Goal: Communication & Community: Answer question/provide support

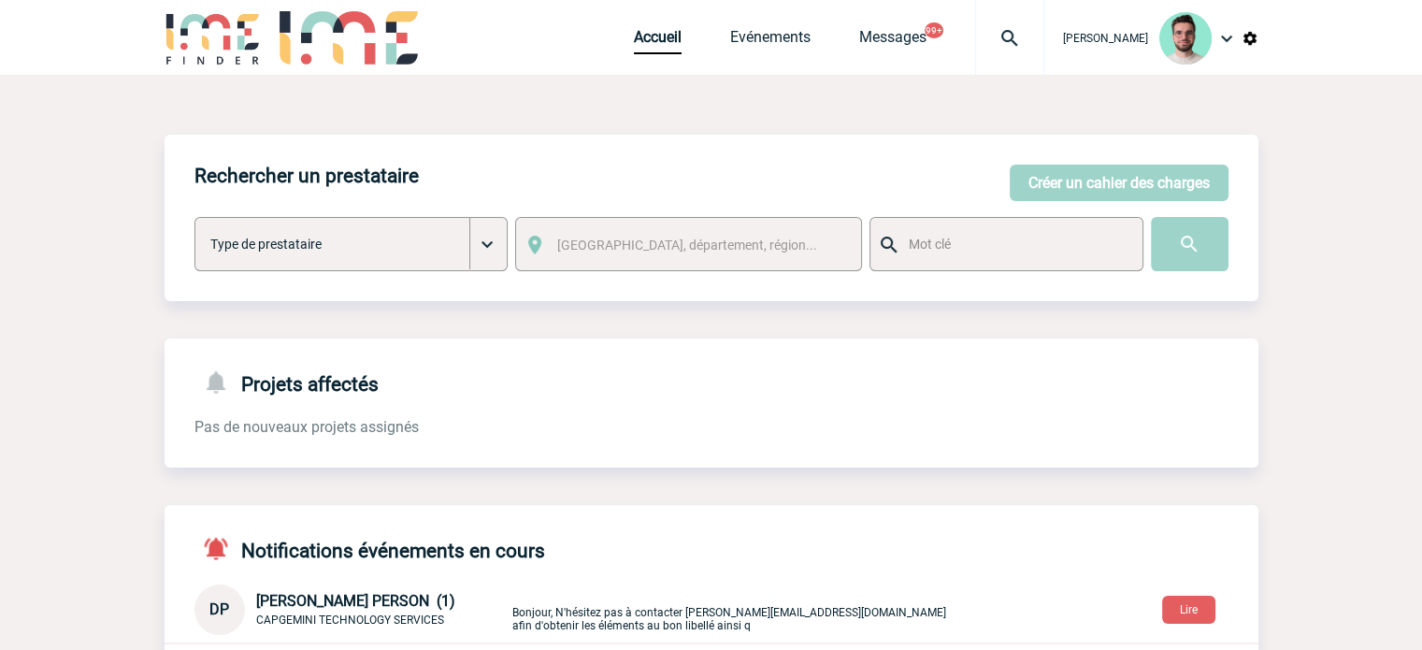
click at [757, 21] on div "Accueil Evénements Messages 99+ Projet, client Projet, client" at bounding box center [839, 37] width 410 height 75
click at [757, 29] on link "Evénements" at bounding box center [770, 41] width 80 height 26
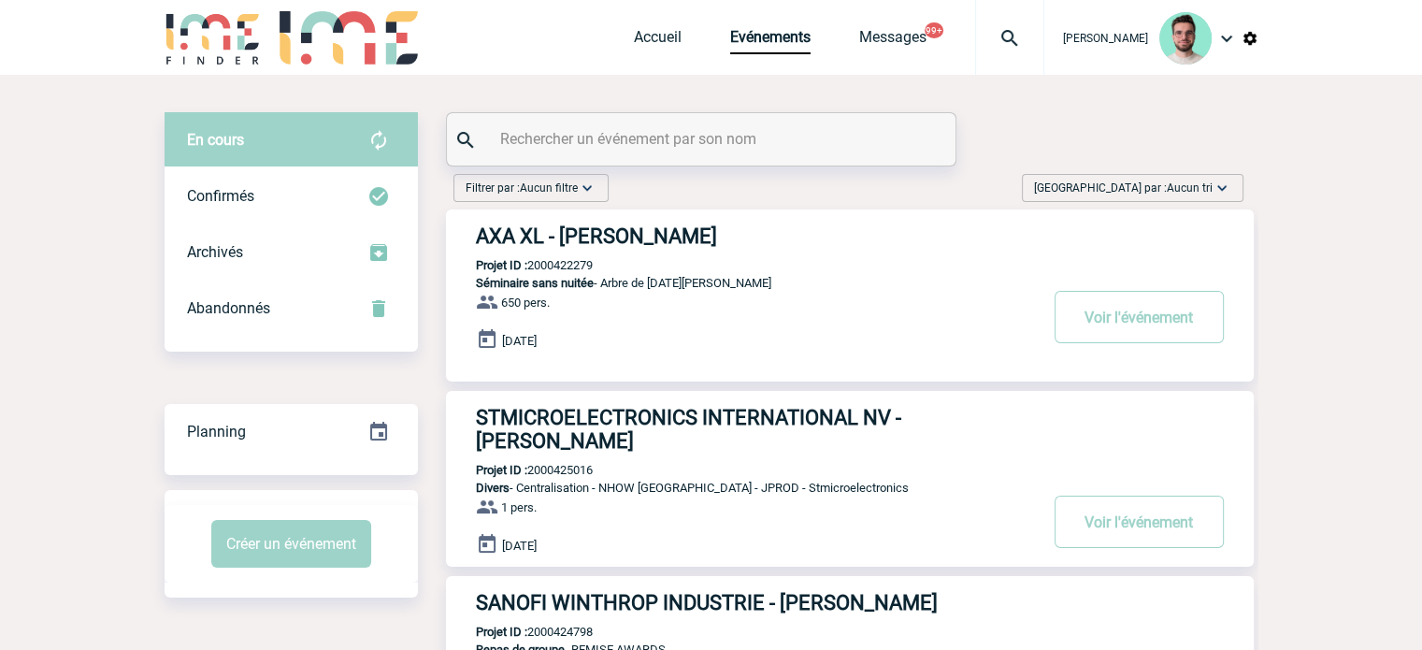
click at [675, 137] on input "text" at bounding box center [703, 138] width 416 height 27
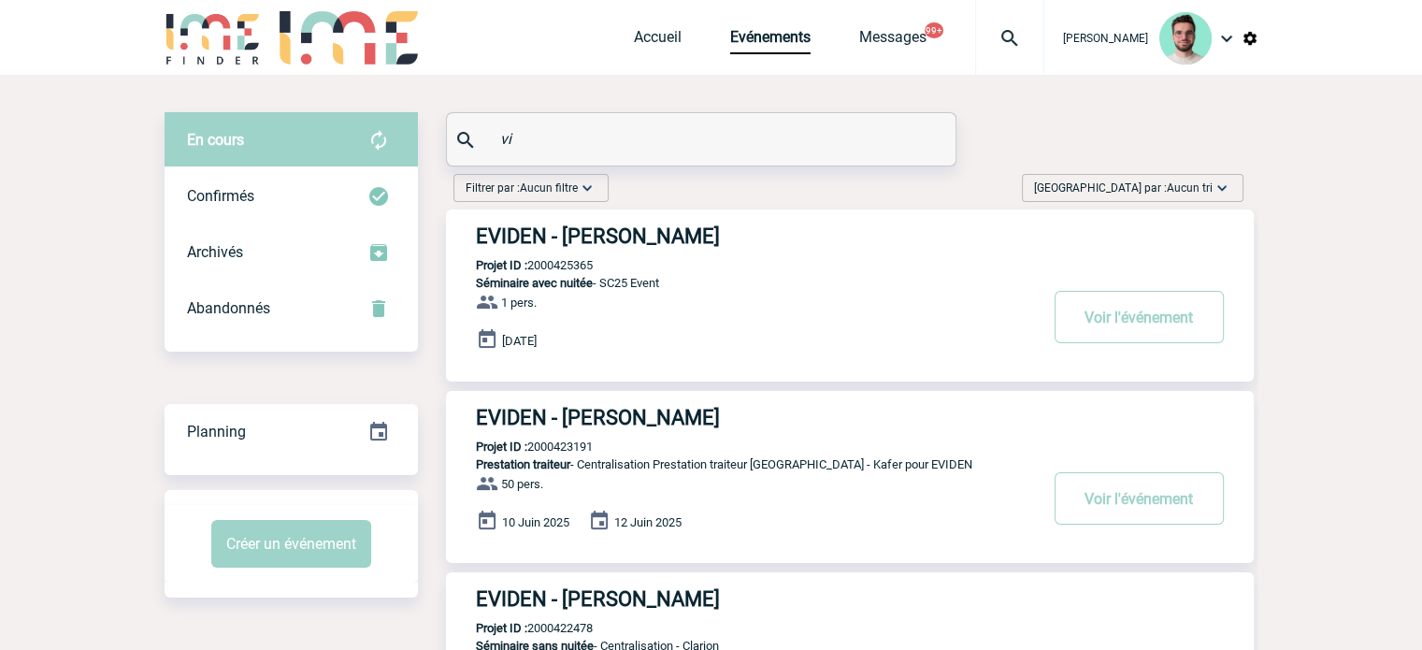
type input "v"
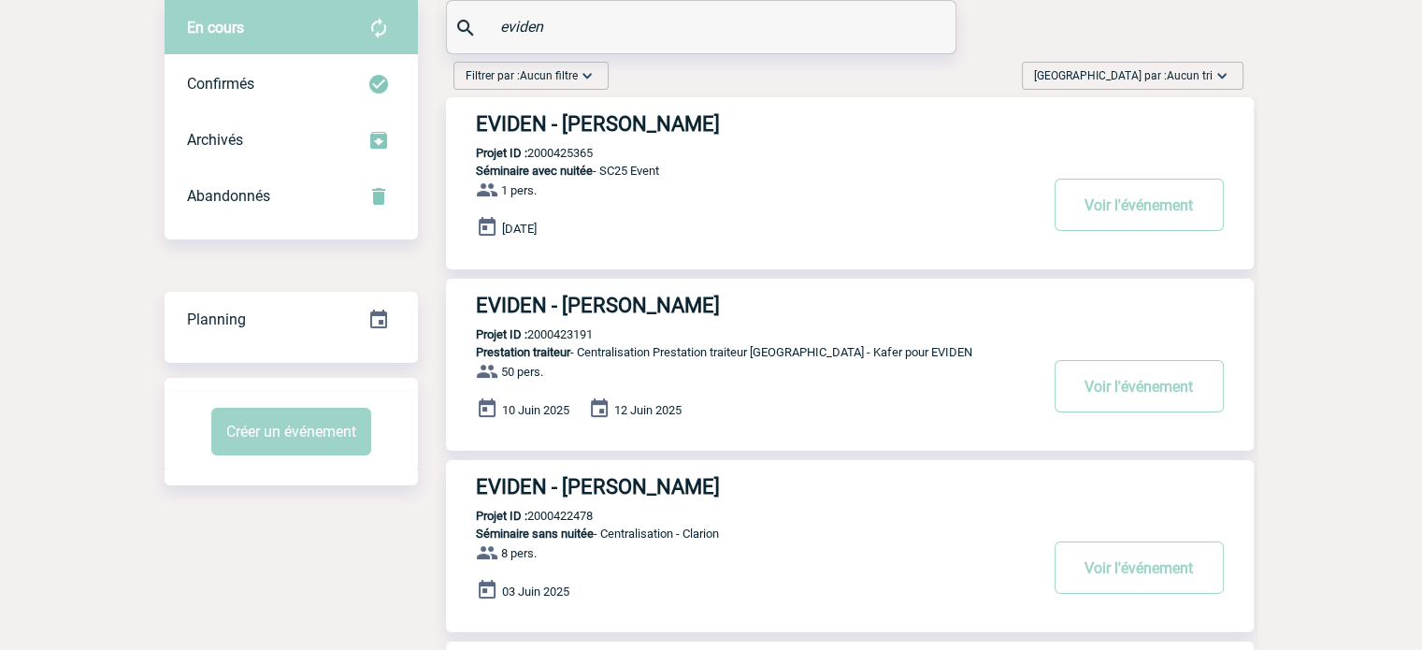
scroll to position [280, 0]
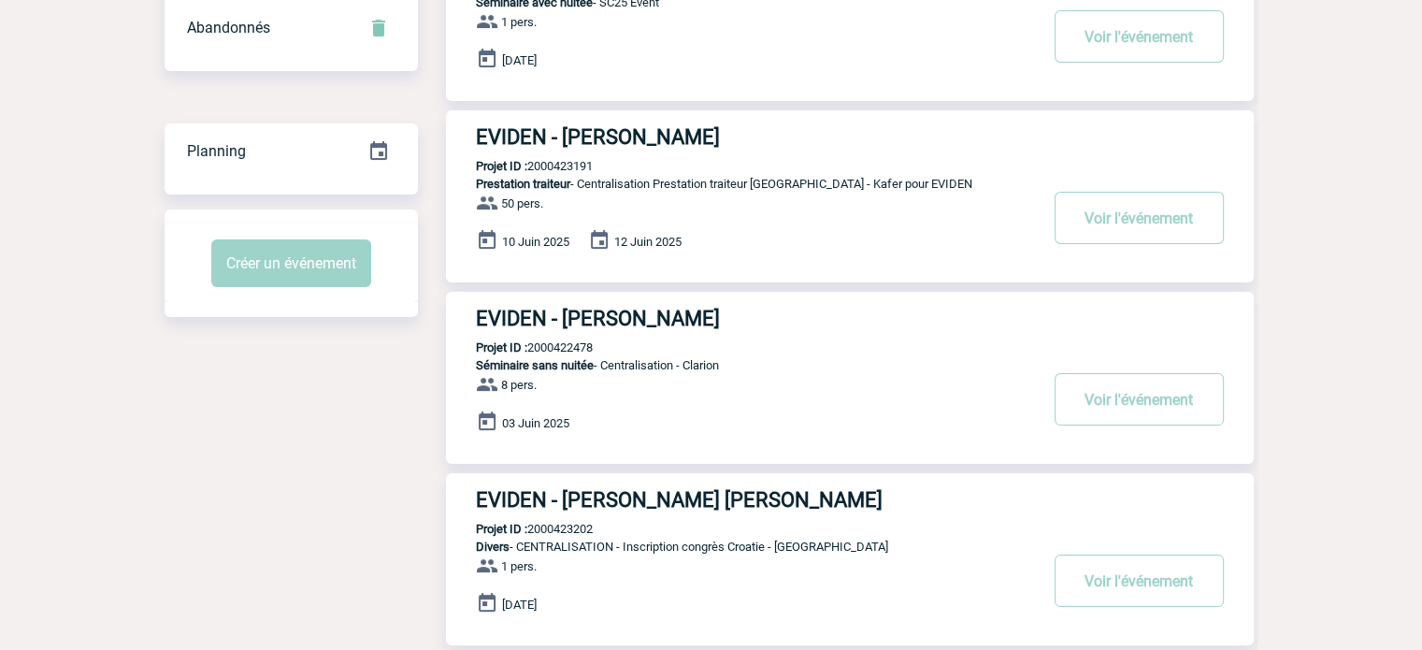
type input "eviden"
click at [558, 524] on p "Projet ID : 2000423202" at bounding box center [519, 529] width 147 height 14
click at [562, 523] on p "Projet ID : 2000423202" at bounding box center [519, 529] width 147 height 14
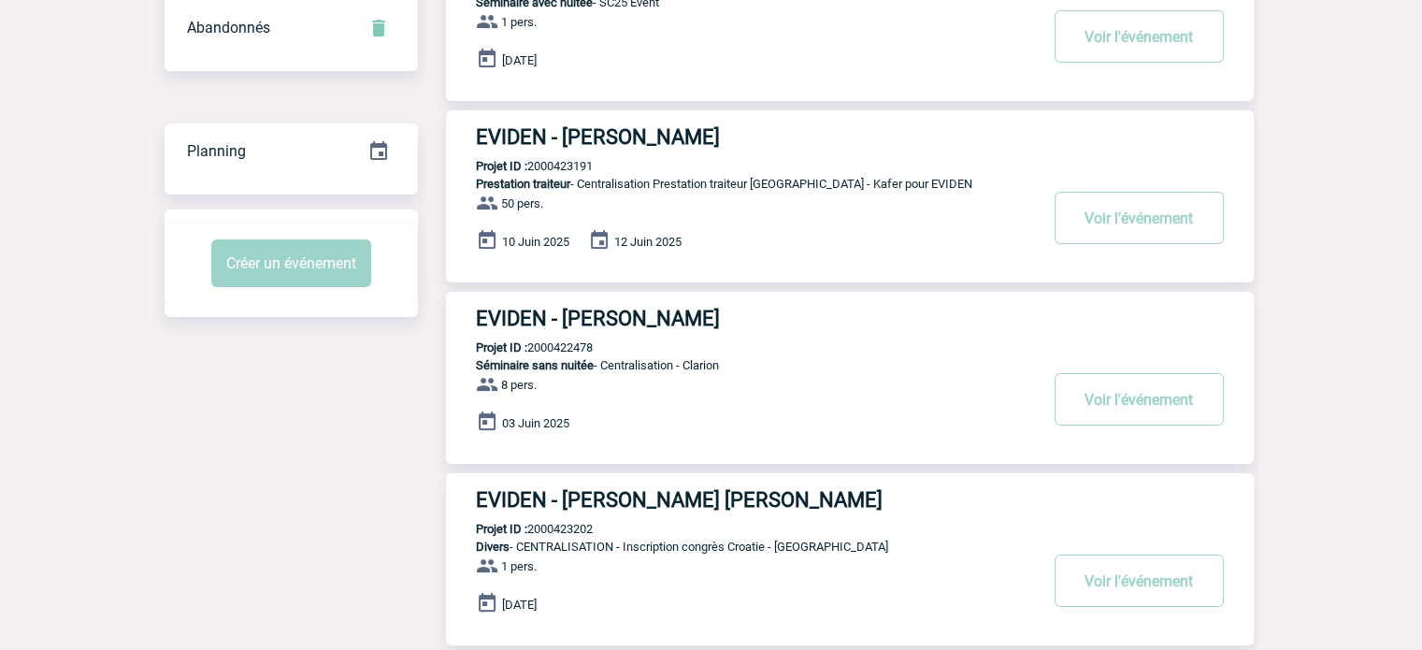
copy p "2000423202"
click at [1342, 25] on body "Benjamin ROLAND Accueil Evénements 99+" at bounding box center [711, 331] width 1422 height 1223
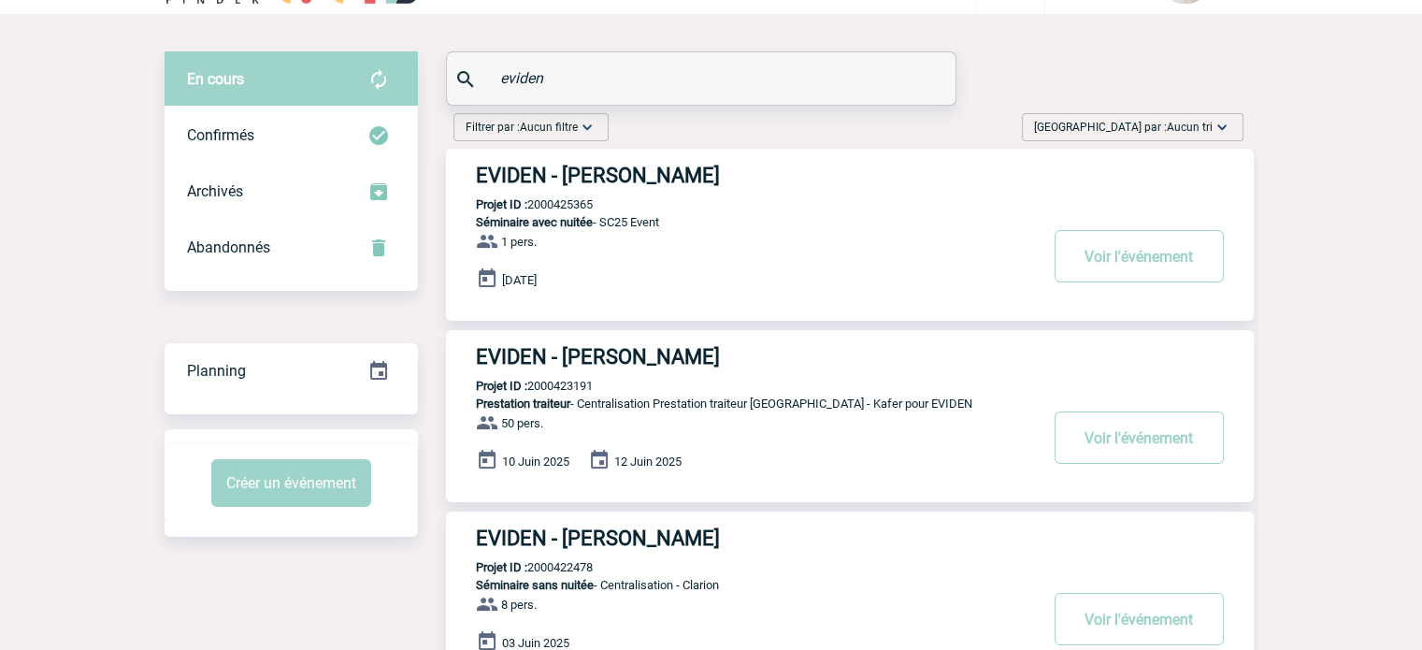
scroll to position [0, 0]
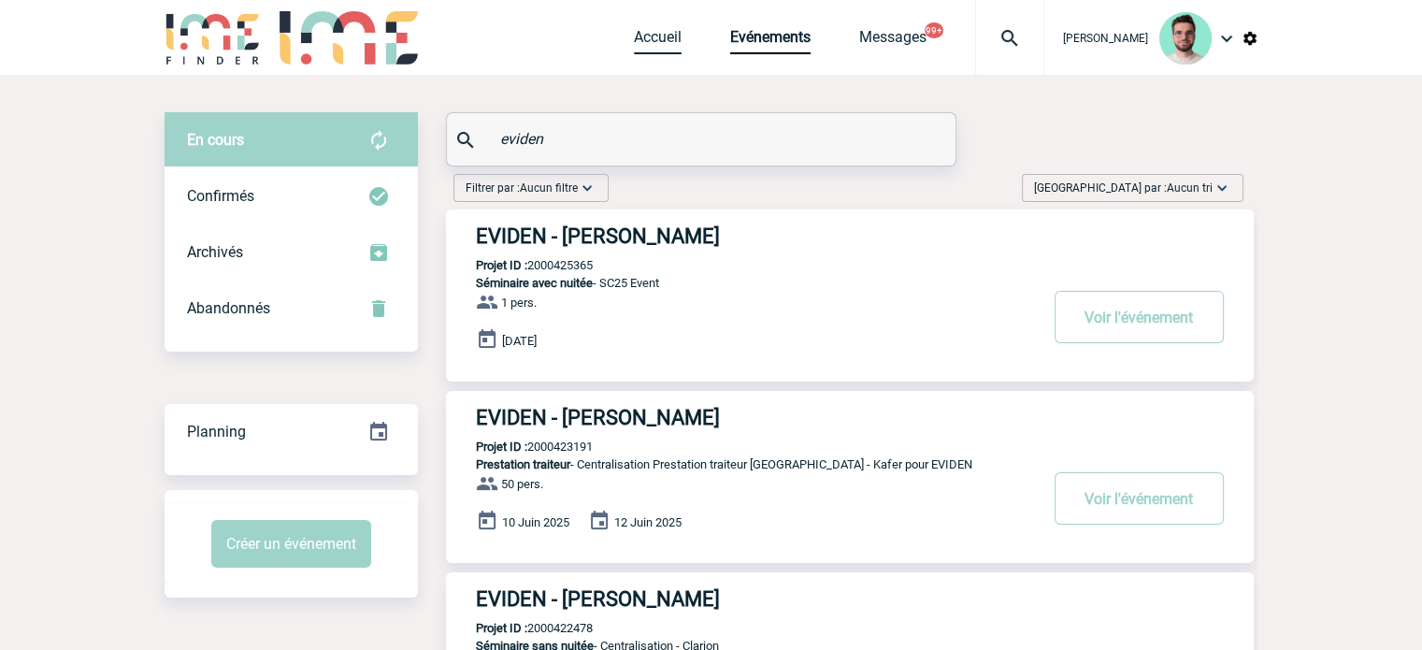
click at [654, 44] on link "Accueil" at bounding box center [658, 41] width 48 height 26
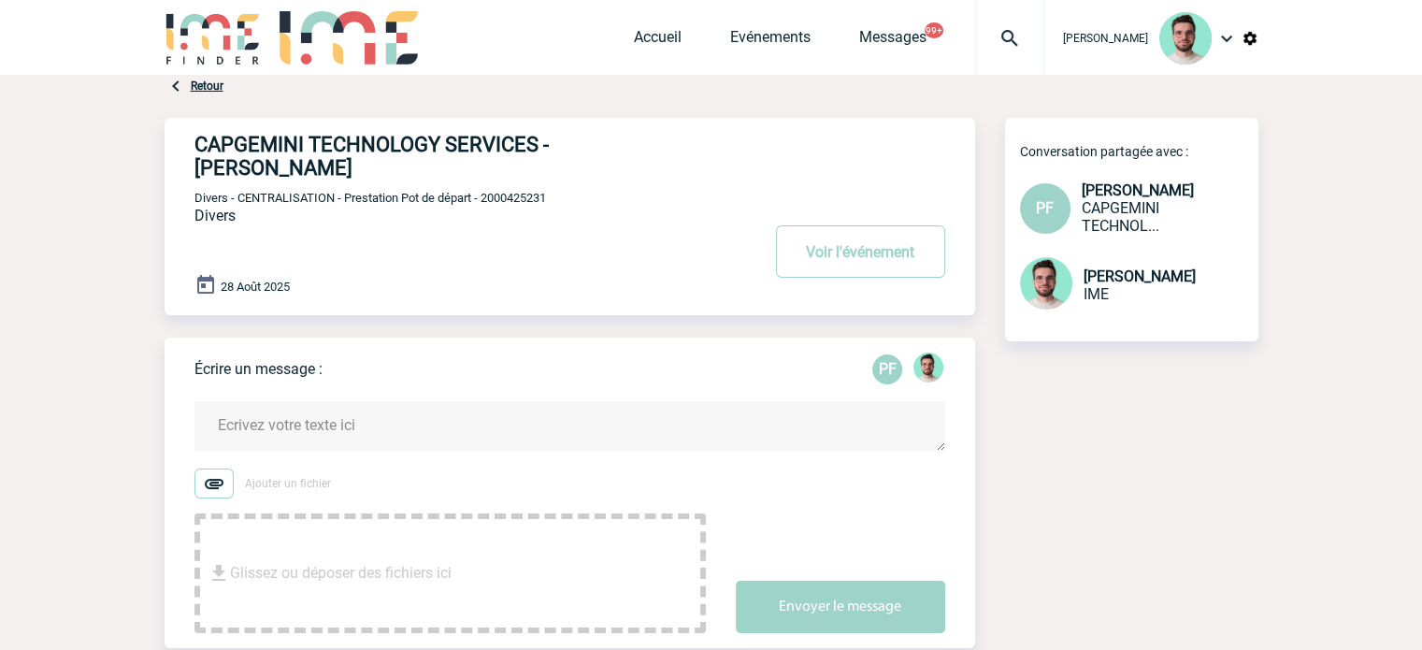
scroll to position [374, 0]
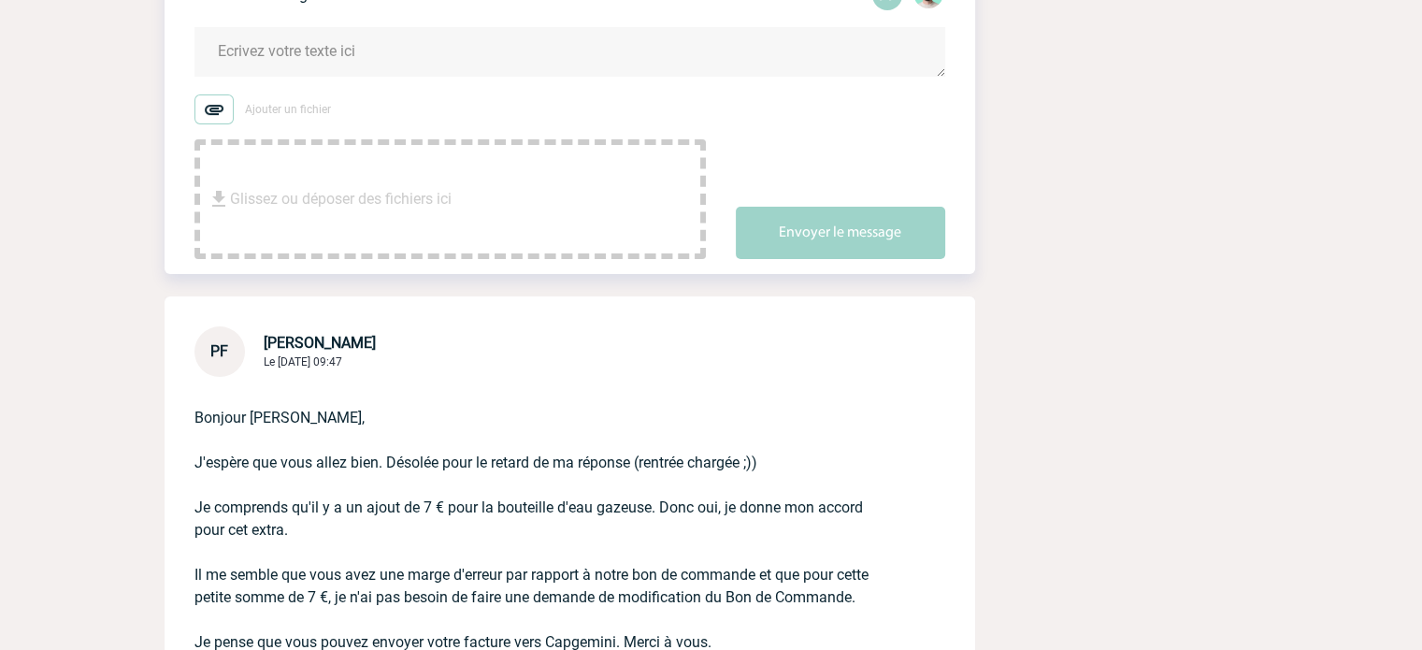
click at [324, 59] on textarea at bounding box center [569, 52] width 751 height 50
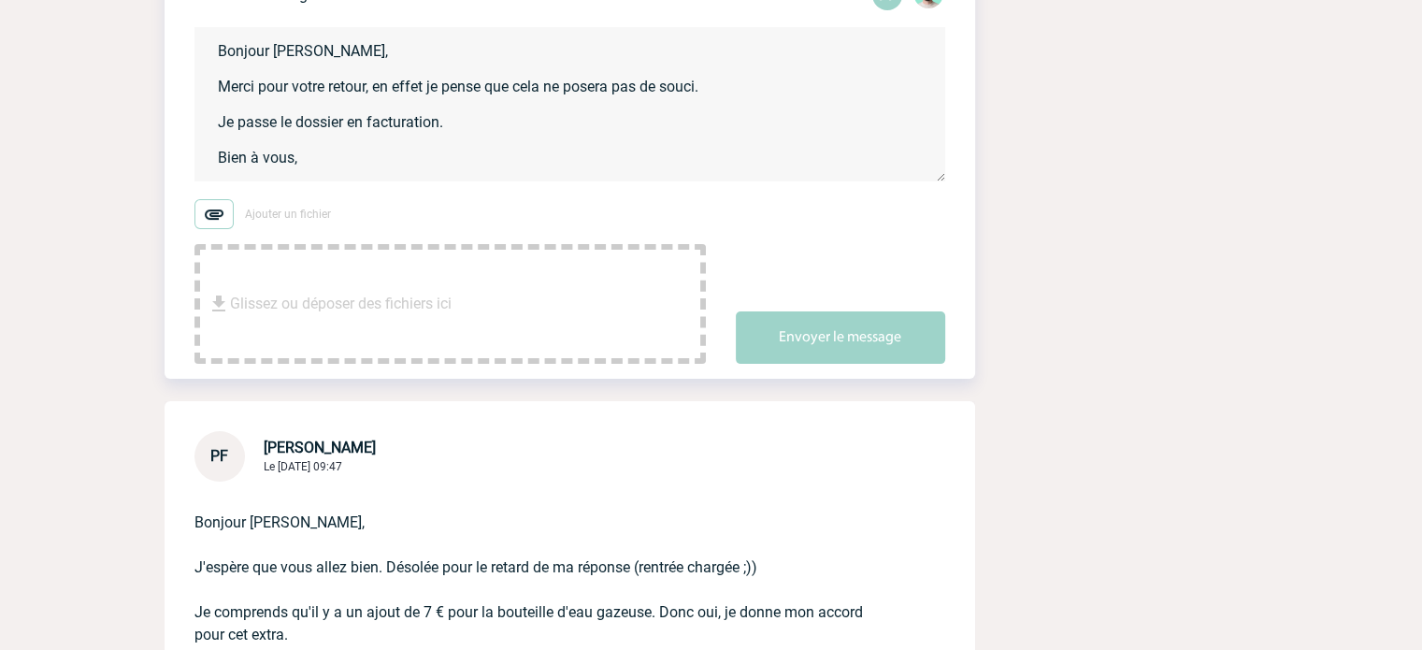
scroll to position [4, 0]
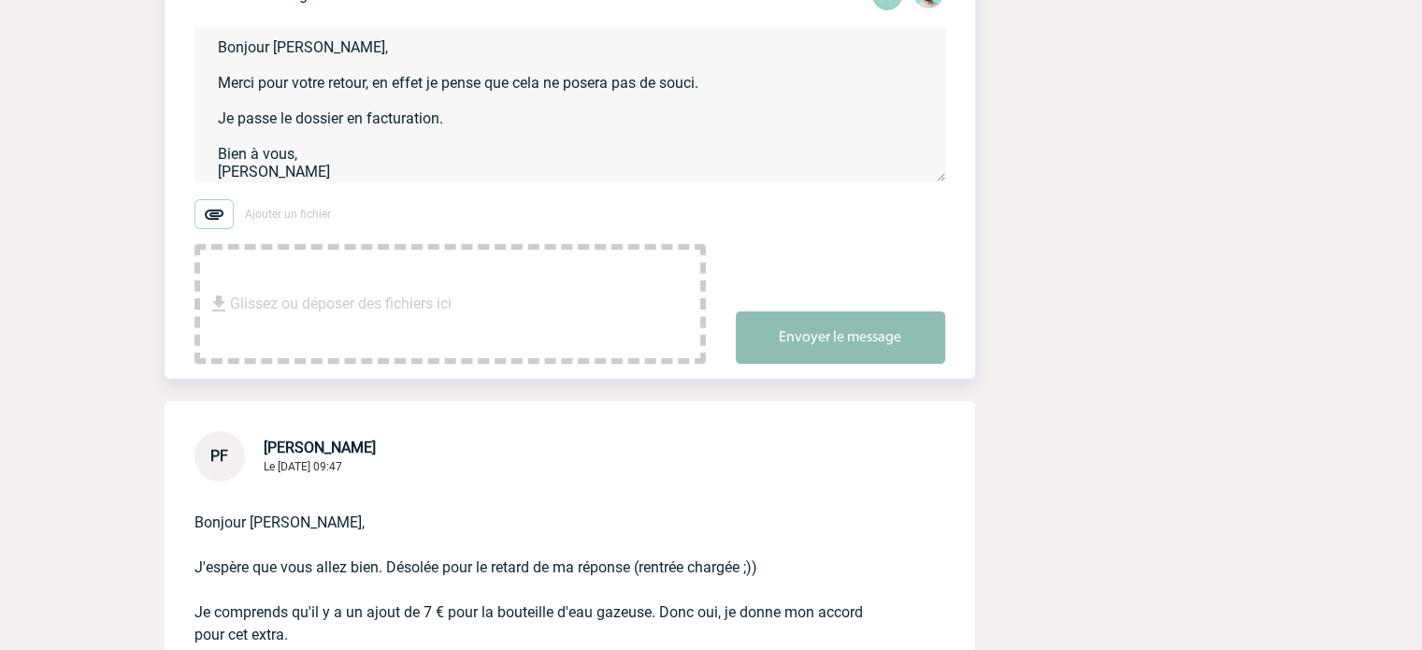
type textarea "Bonjour Patricia, Merci pour votre retour, en effet je pense que cela ne posera…"
click at [772, 355] on button "Envoyer le message" at bounding box center [840, 337] width 209 height 52
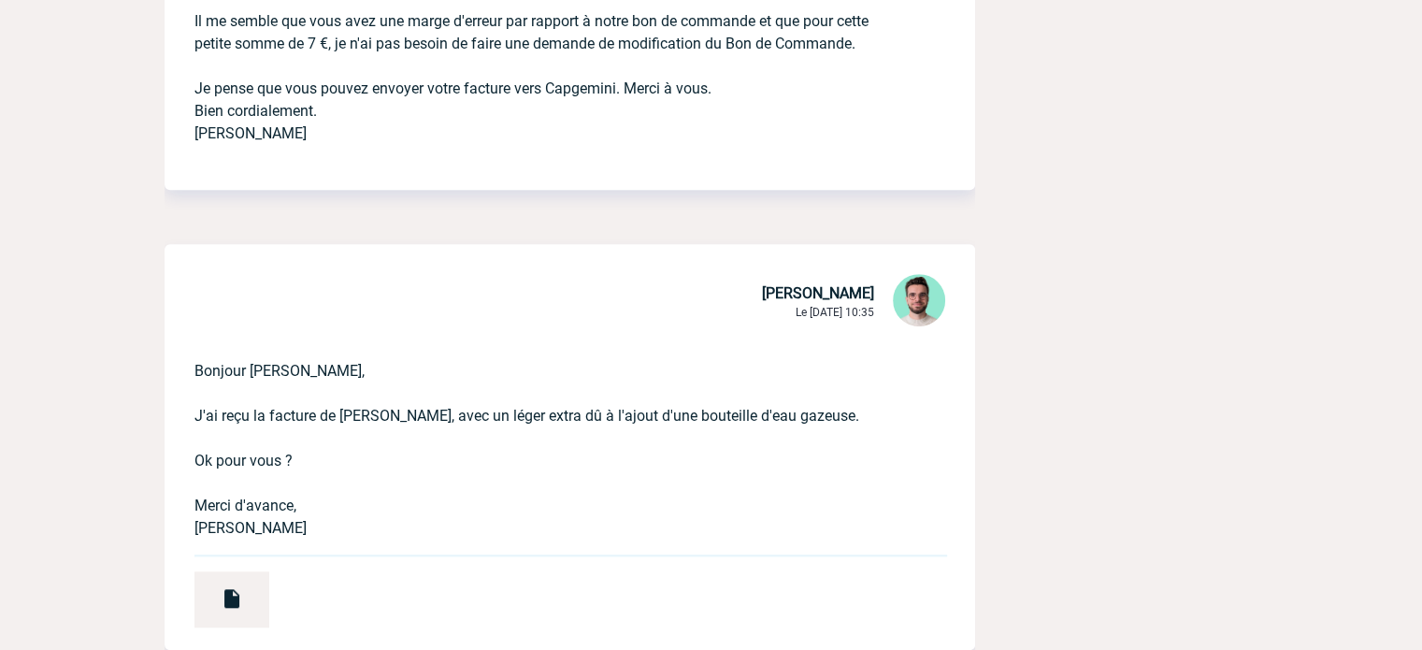
scroll to position [1495, 0]
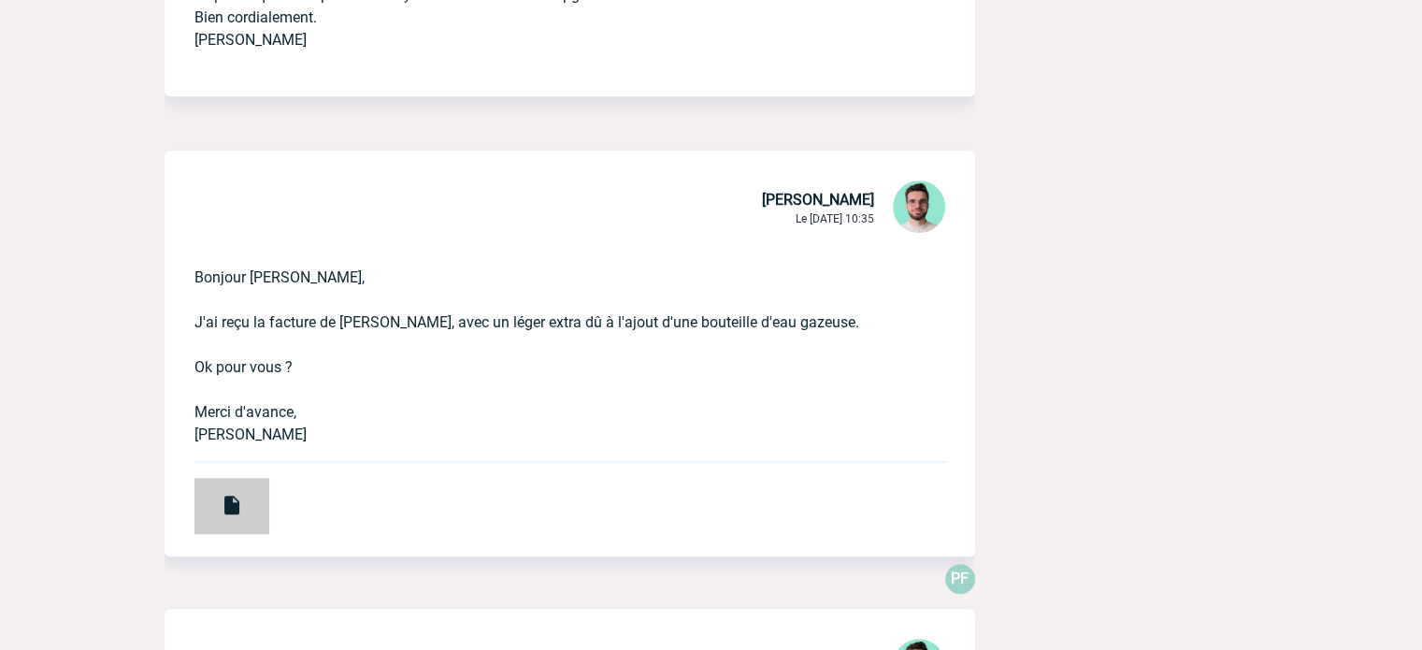
click at [247, 513] on div at bounding box center [231, 506] width 75 height 56
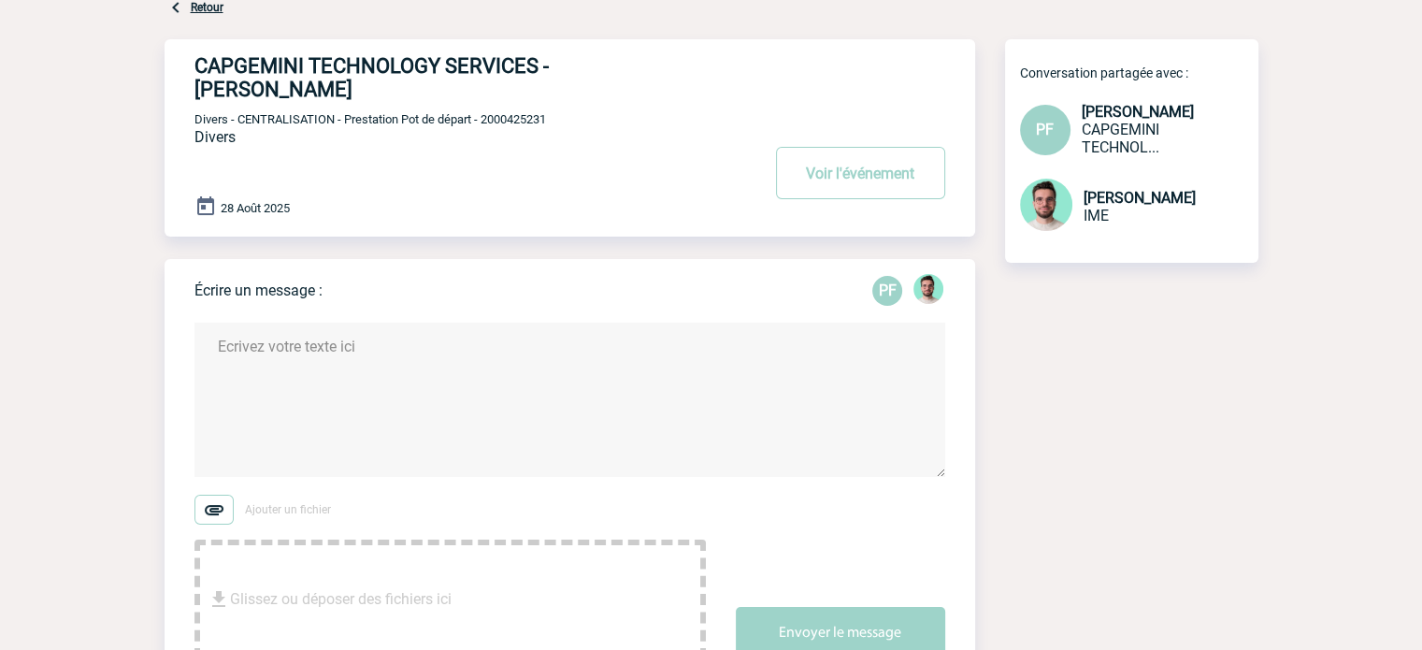
scroll to position [0, 0]
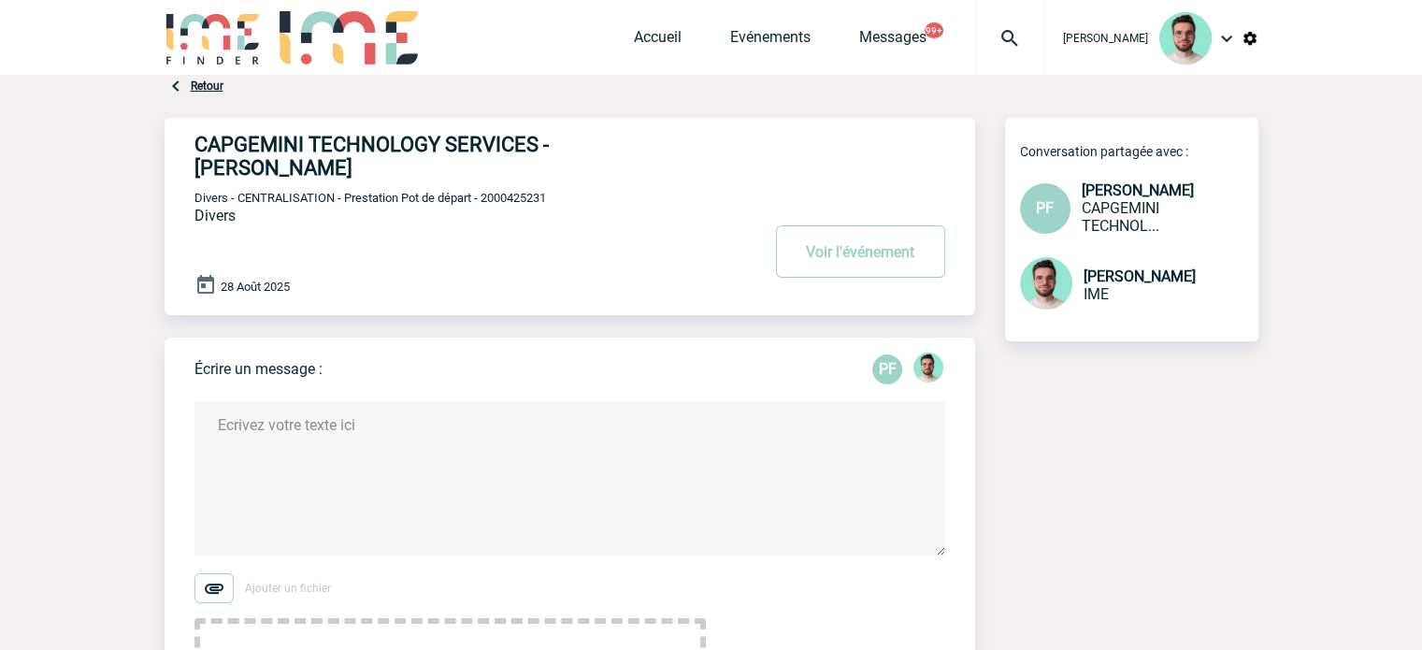
click at [527, 193] on span "Divers - CENTRALISATION - Prestation Pot de départ - 2000425231" at bounding box center [369, 198] width 351 height 14
copy span "2000425231"
click at [524, 197] on span "Divers - CENTRALISATION - Prestation Pot de départ - 2000425231" at bounding box center [369, 198] width 351 height 14
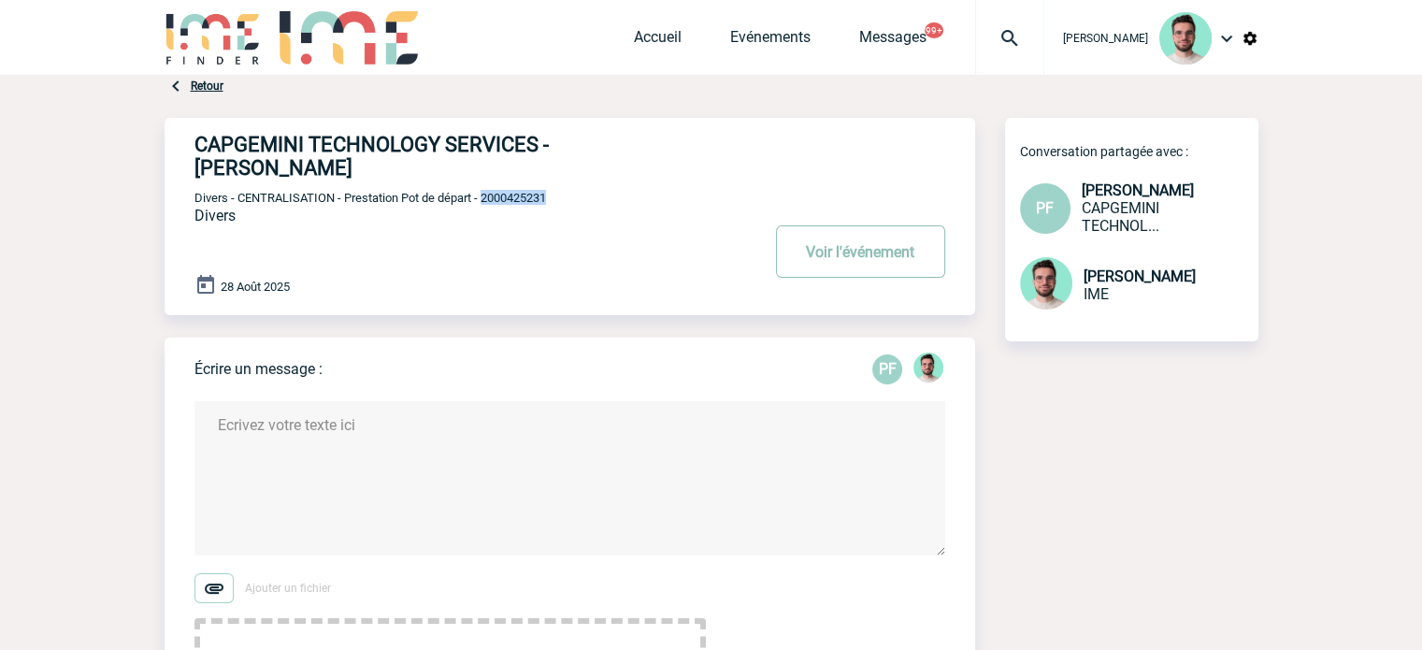
click at [851, 266] on button "Voir l'événement" at bounding box center [860, 251] width 169 height 52
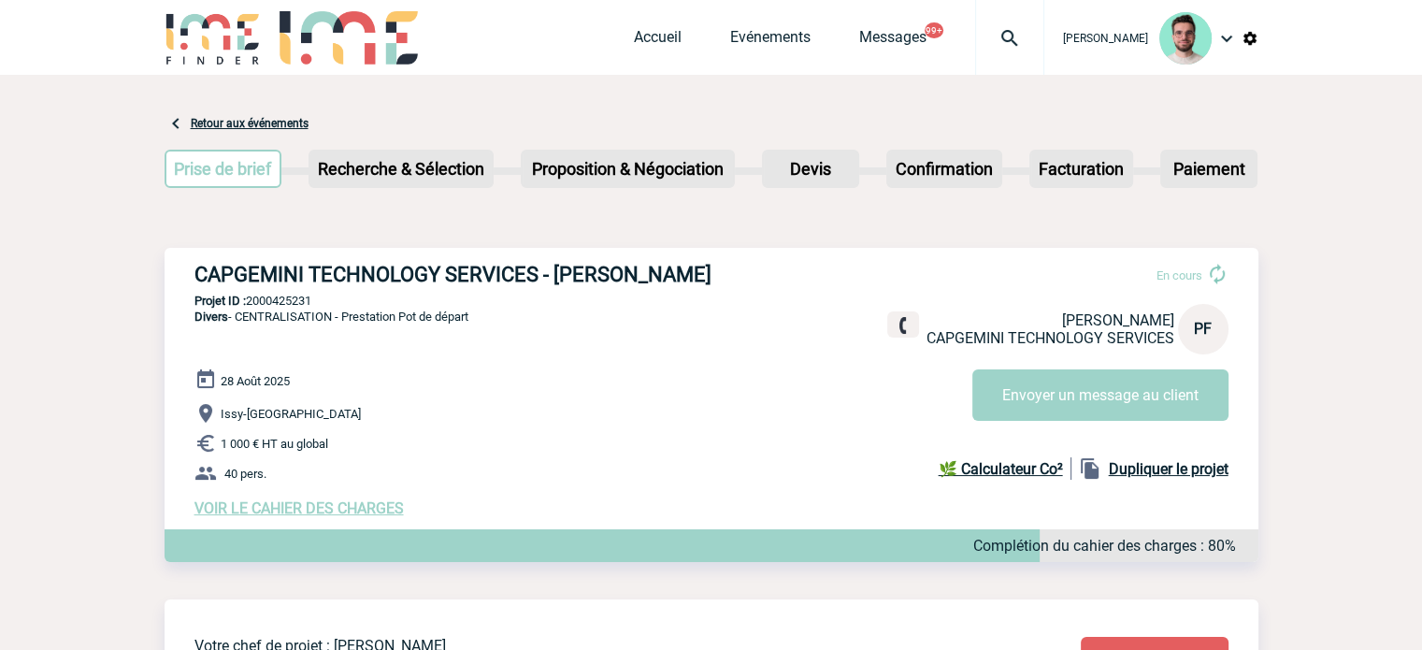
click at [1018, 49] on img at bounding box center [1009, 38] width 67 height 22
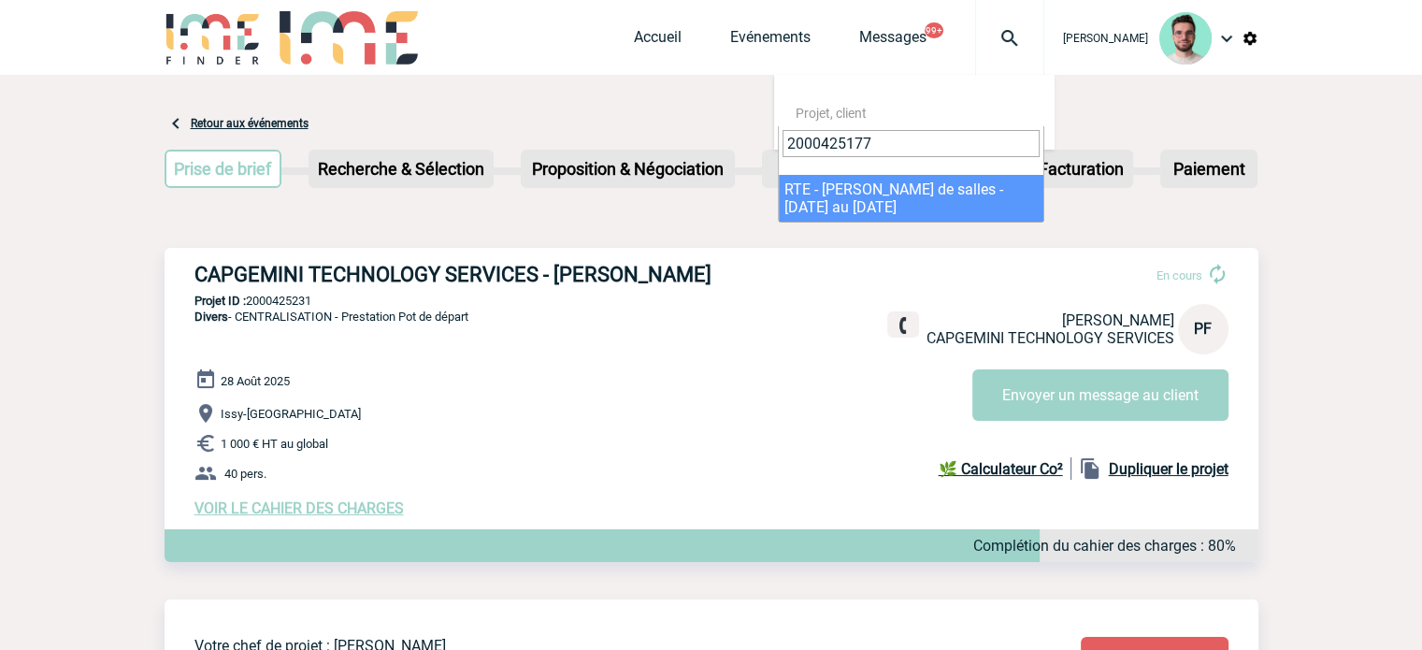
type input "2000425177"
select select "24678"
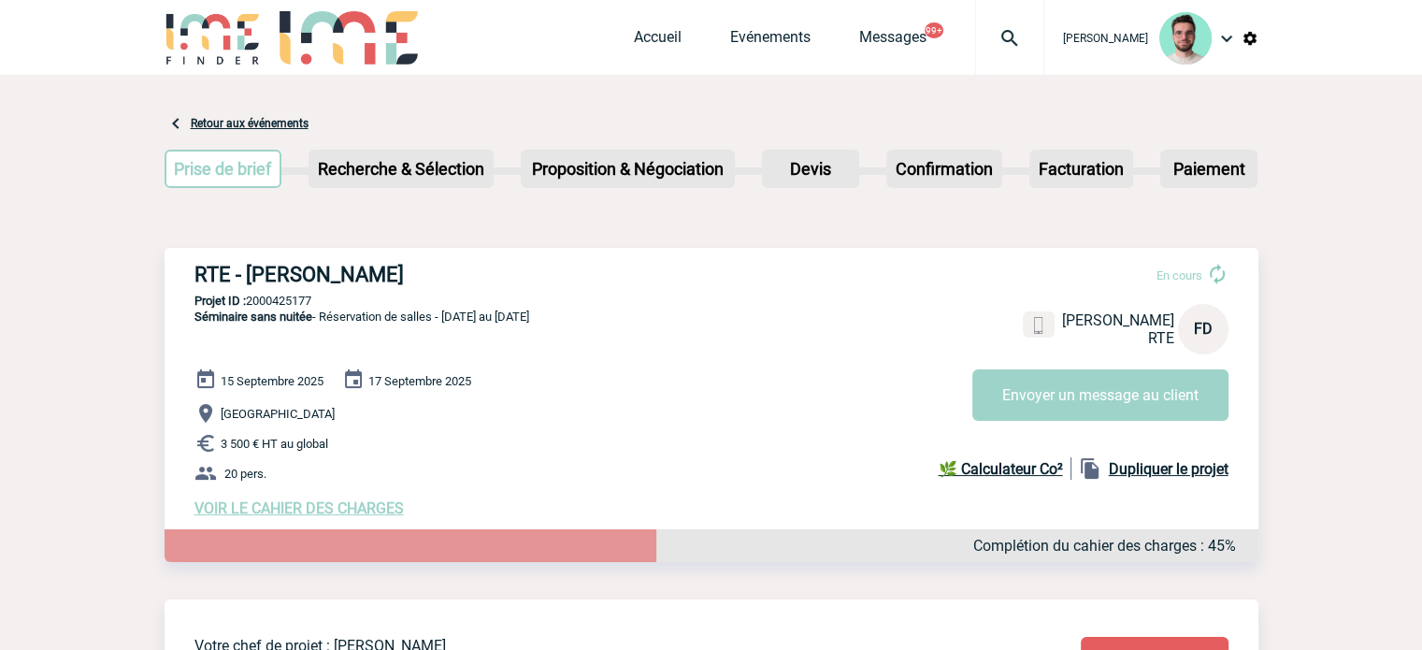
click at [294, 306] on p "Projet ID : 2000425177" at bounding box center [712, 300] width 1094 height 14
copy p "2000425177"
click at [655, 39] on link "Accueil" at bounding box center [658, 41] width 48 height 26
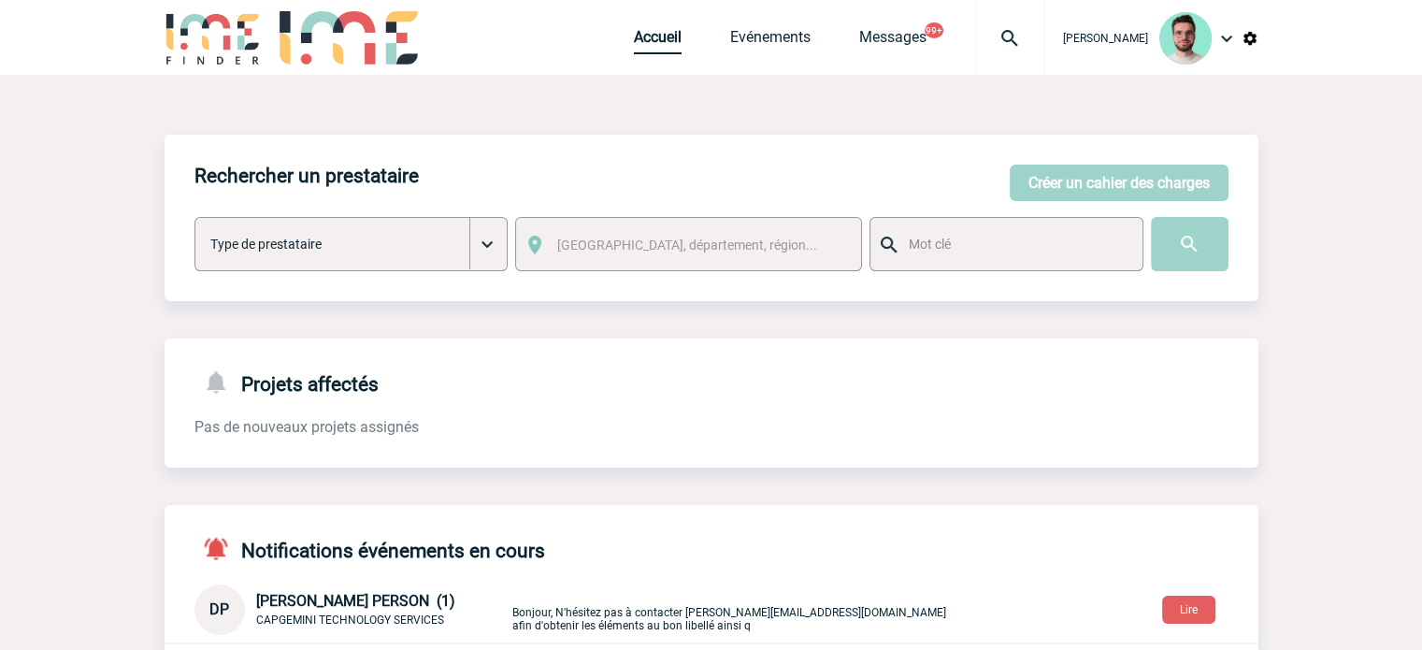
drag, startPoint x: 651, startPoint y: 40, endPoint x: 650, endPoint y: 185, distance: 144.9
click at [651, 40] on link "Accueil" at bounding box center [658, 41] width 48 height 26
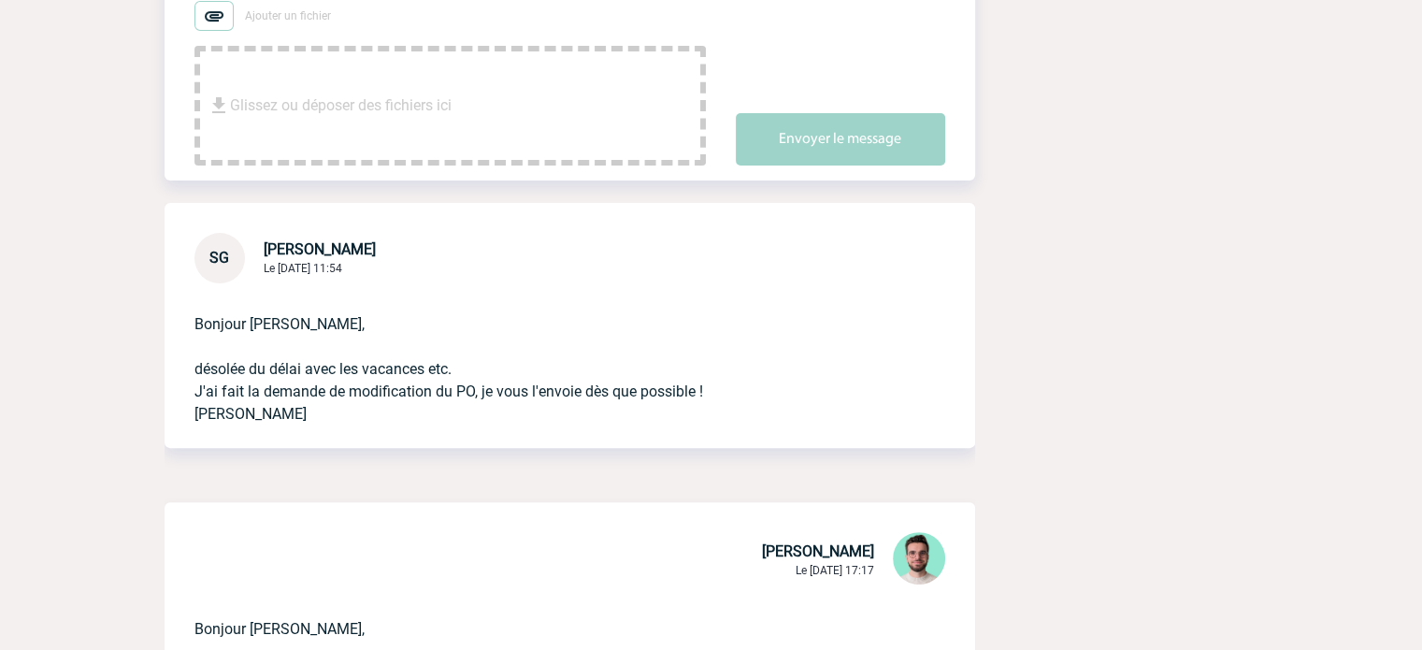
scroll to position [748, 0]
